Goal: Information Seeking & Learning: Learn about a topic

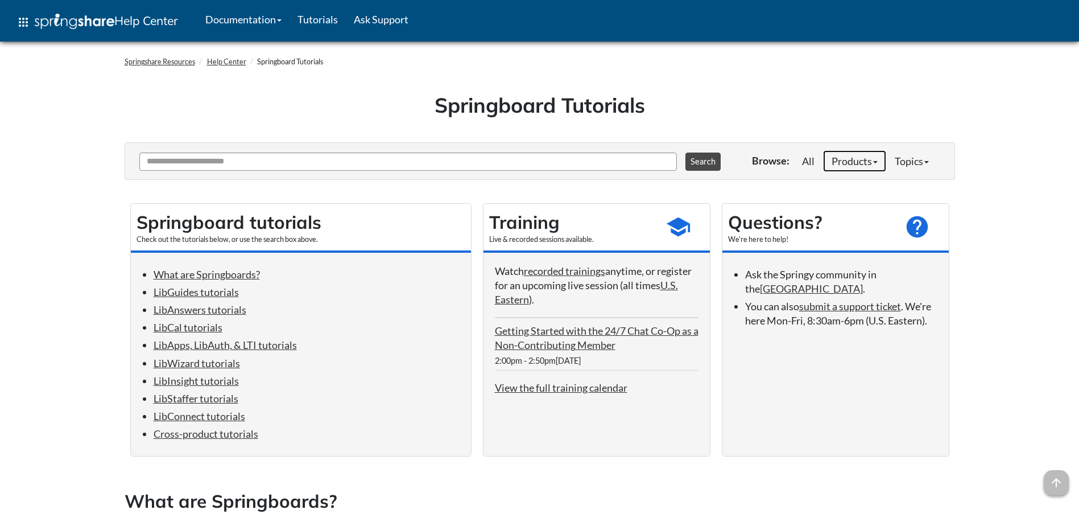
click at [859, 162] on link "Products" at bounding box center [854, 161] width 63 height 22
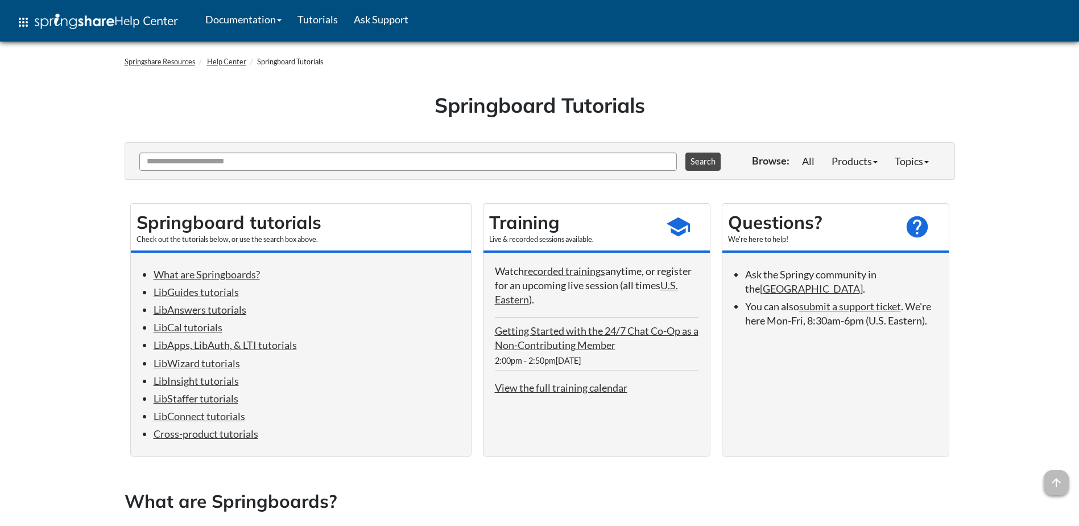
drag, startPoint x: 906, startPoint y: 437, endPoint x: 846, endPoint y: 120, distance: 322.9
click at [192, 304] on li "LibAnswers tutorials" at bounding box center [307, 309] width 306 height 15
click at [201, 312] on link "LibAnswers tutorials" at bounding box center [200, 309] width 93 height 13
drag, startPoint x: 1019, startPoint y: 425, endPoint x: 1010, endPoint y: 299, distance: 126.6
click at [594, 384] on link "View the full training calendar" at bounding box center [561, 387] width 133 height 13
